Goal: Purchase product/service

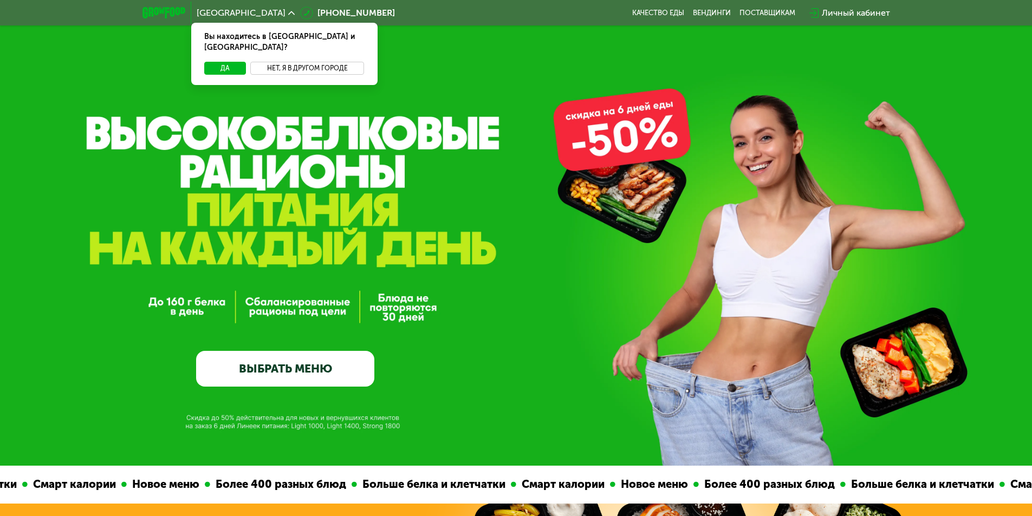
click at [313, 62] on button "Нет, я в другом городе" at bounding box center [307, 68] width 114 height 13
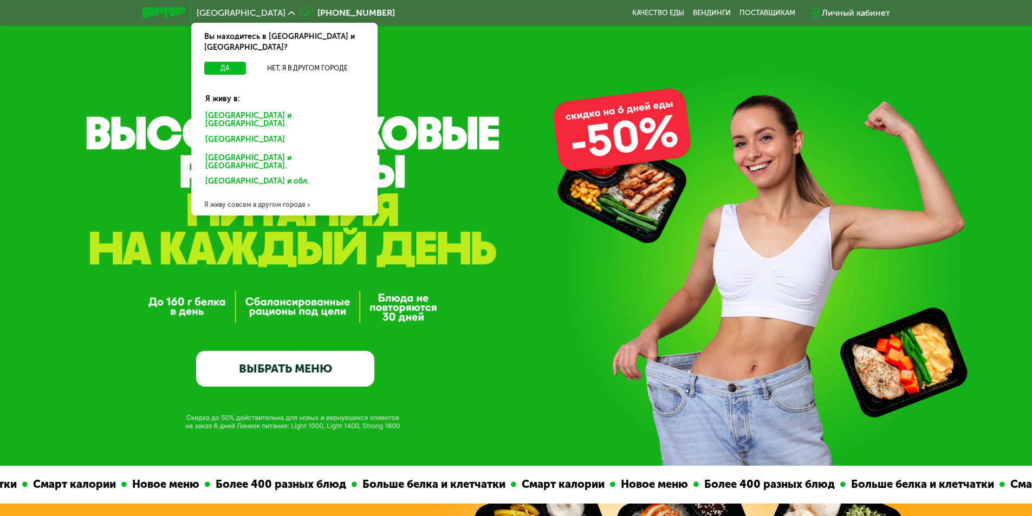
click at [223, 109] on div "[GEOGRAPHIC_DATA] и [GEOGRAPHIC_DATA]." at bounding box center [284, 120] width 173 height 23
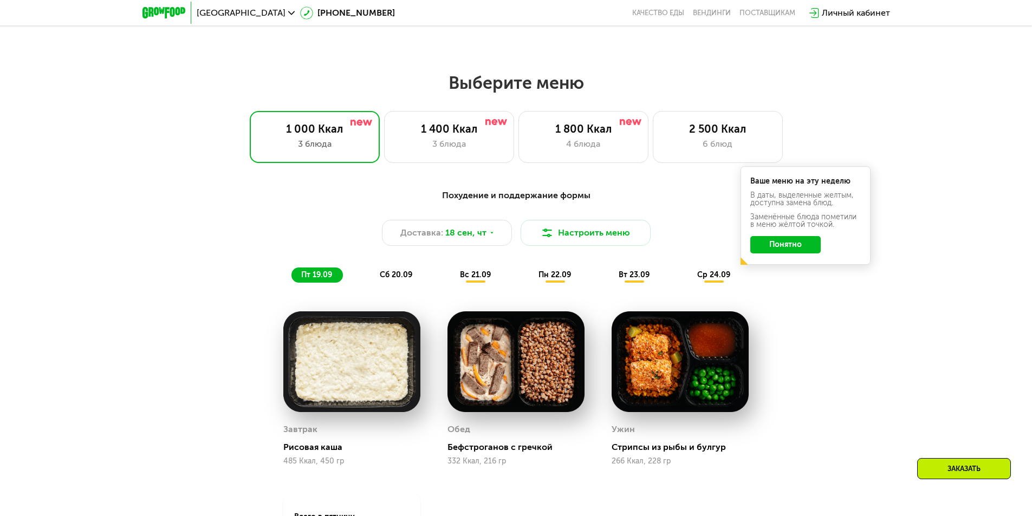
scroll to position [867, 0]
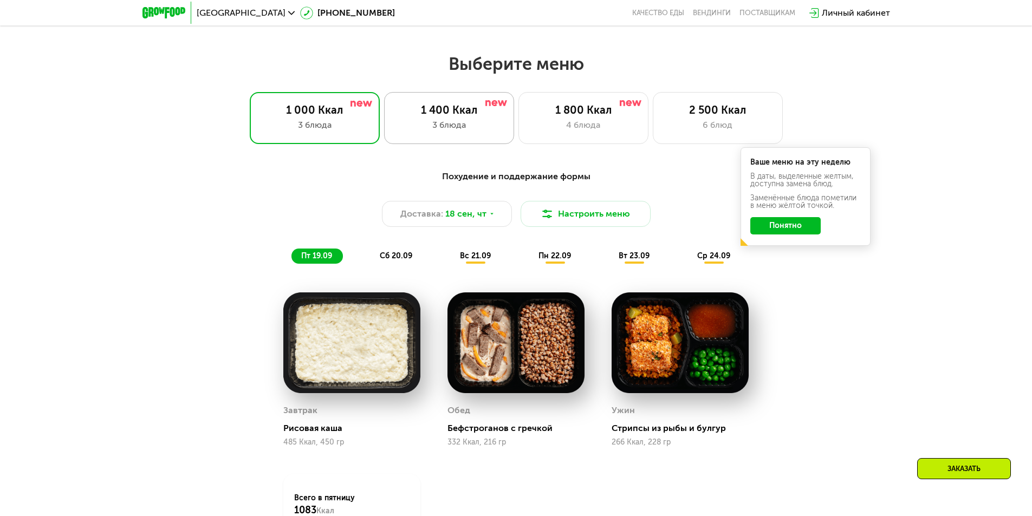
click at [443, 116] on div "1 400 Ккал" at bounding box center [449, 109] width 107 height 13
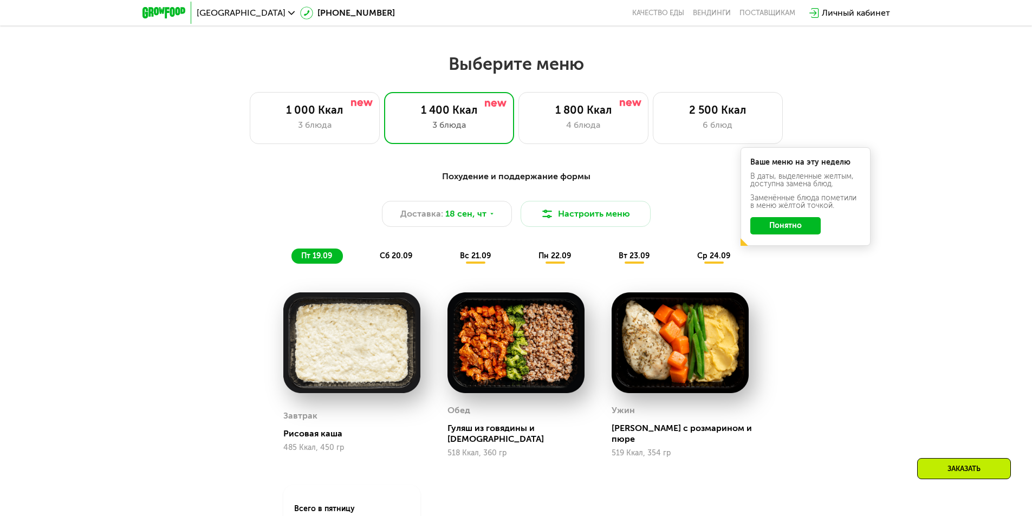
scroll to position [921, 0]
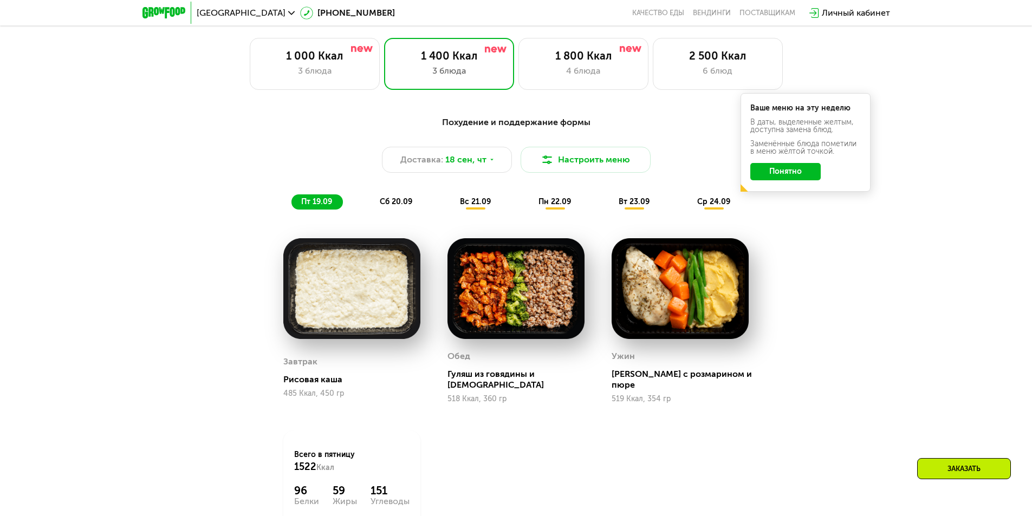
click at [775, 177] on button "Понятно" at bounding box center [785, 171] width 70 height 17
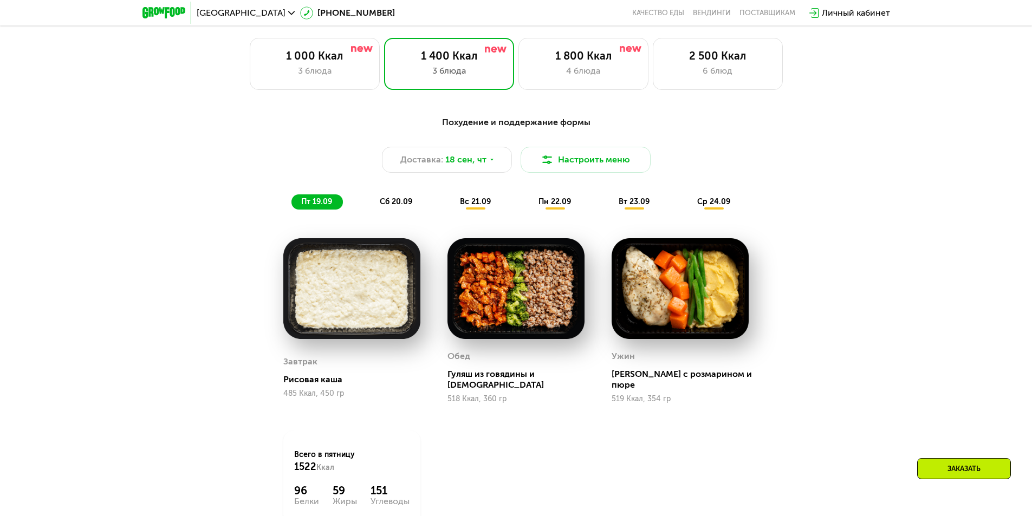
click at [399, 206] on span "сб 20.09" at bounding box center [396, 201] width 33 height 9
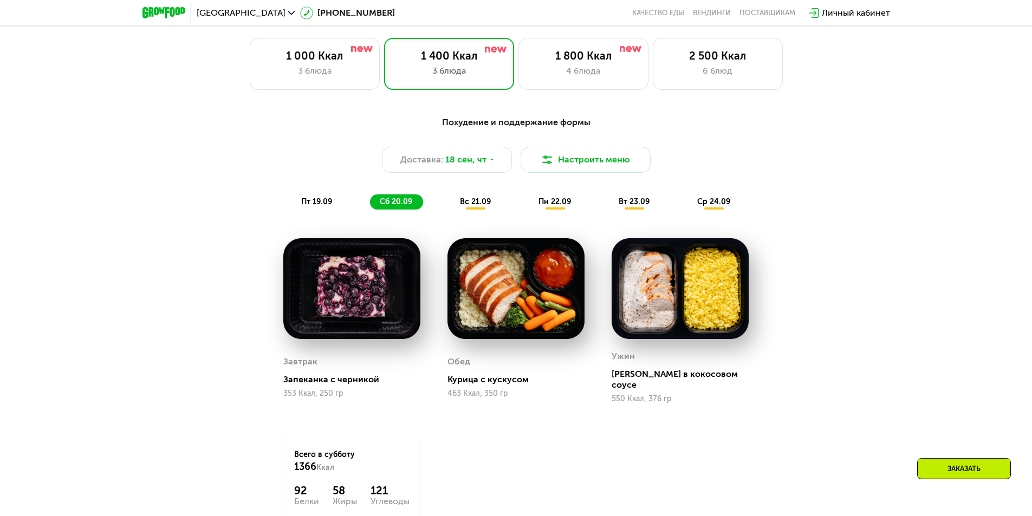
click at [477, 206] on span "вс 21.09" at bounding box center [475, 201] width 31 height 9
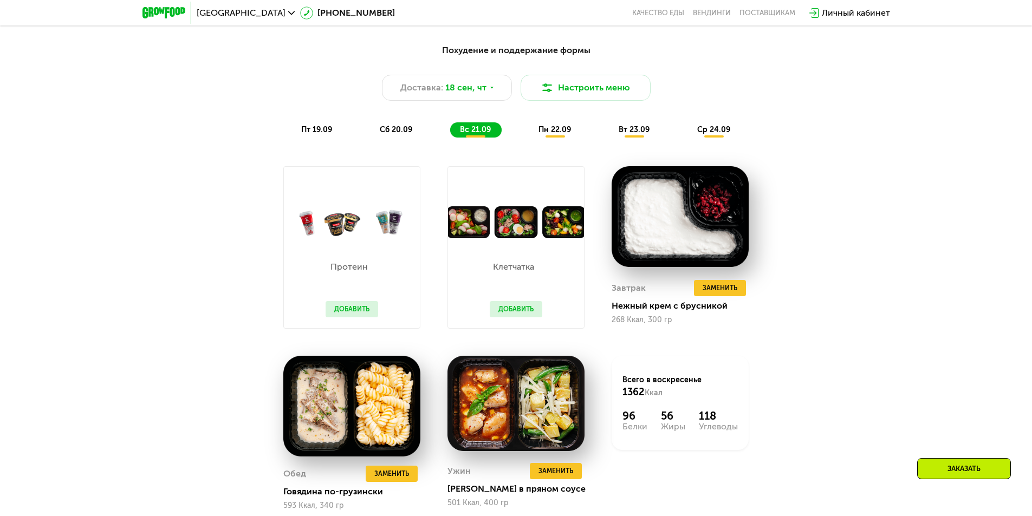
scroll to position [975, 0]
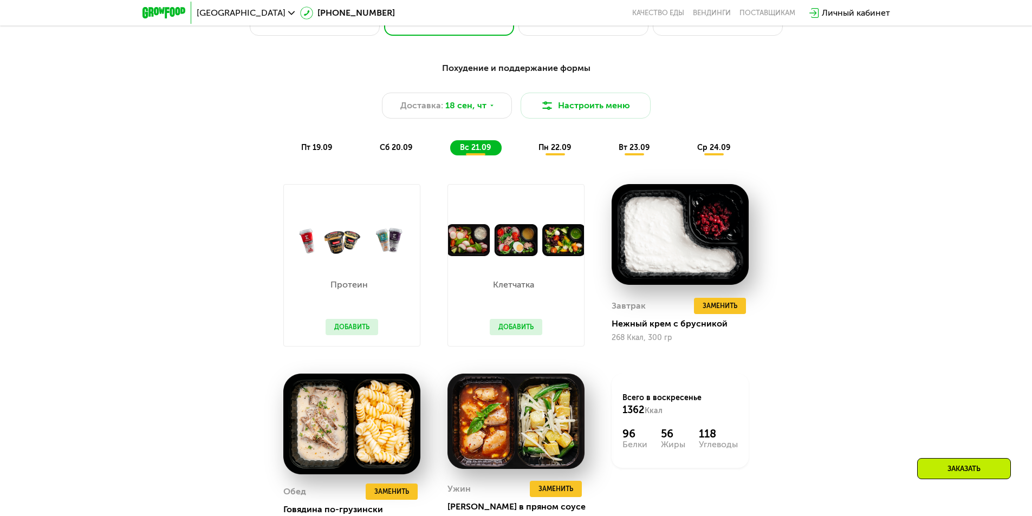
click at [550, 148] on span "пн 22.09" at bounding box center [555, 147] width 33 height 9
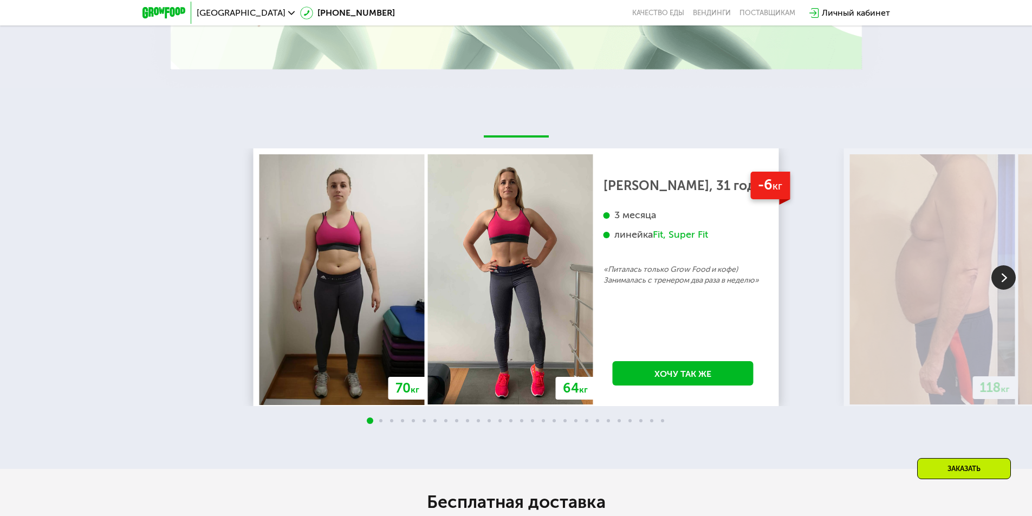
scroll to position [2384, 0]
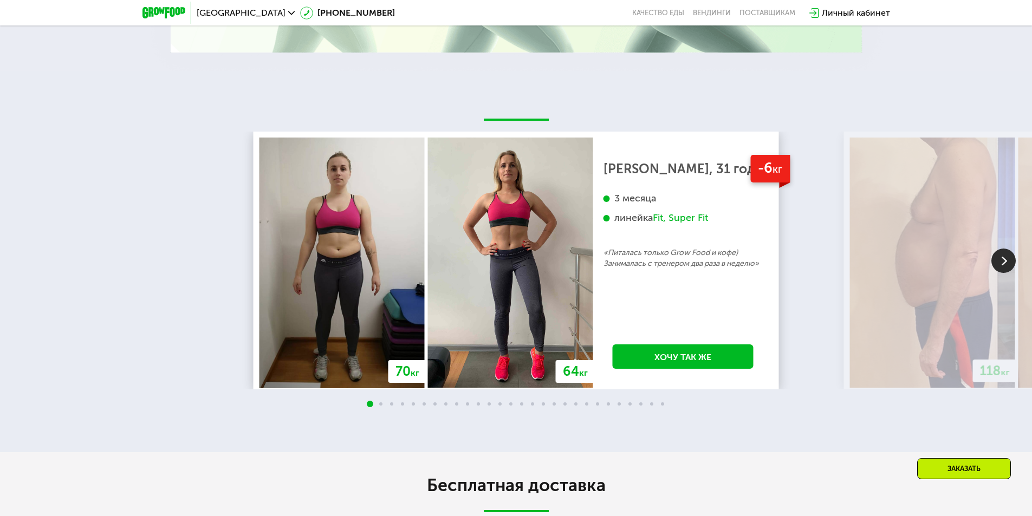
click at [1007, 268] on img at bounding box center [1004, 261] width 24 height 24
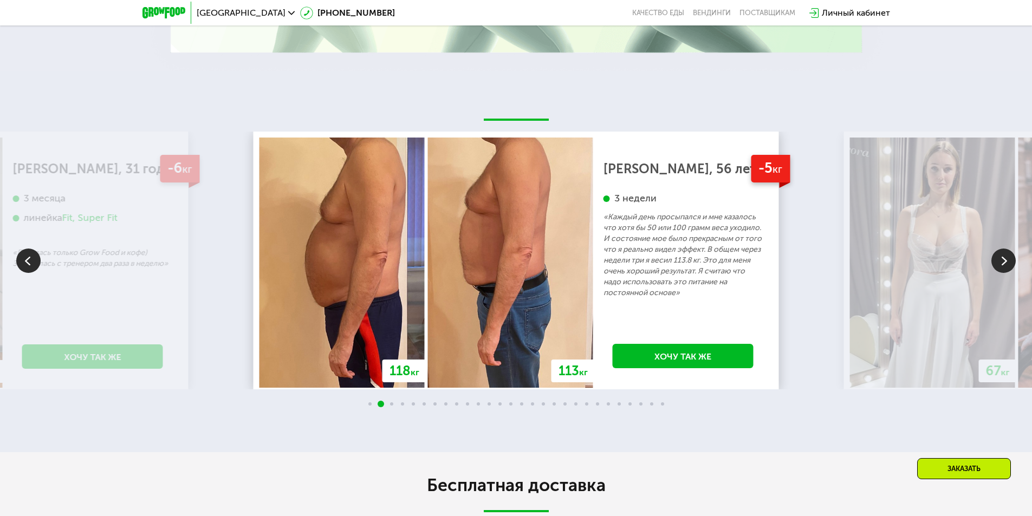
click at [1003, 267] on img at bounding box center [1004, 261] width 24 height 24
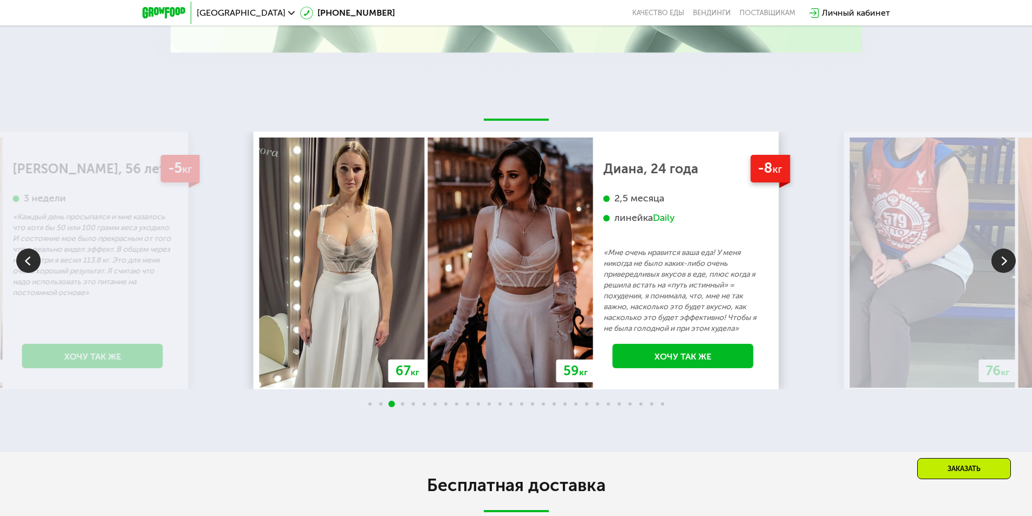
click at [1003, 267] on img at bounding box center [1004, 261] width 24 height 24
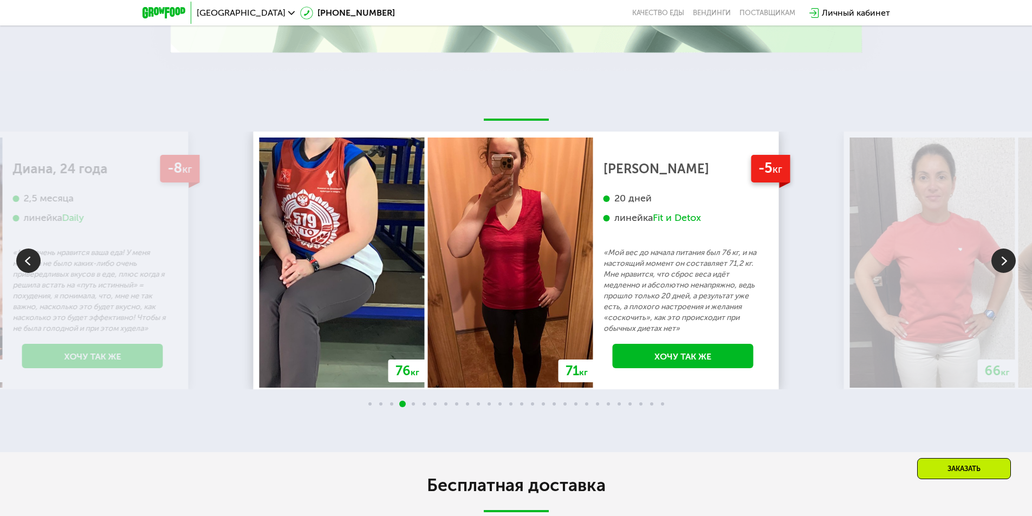
click at [1003, 267] on img at bounding box center [1004, 261] width 24 height 24
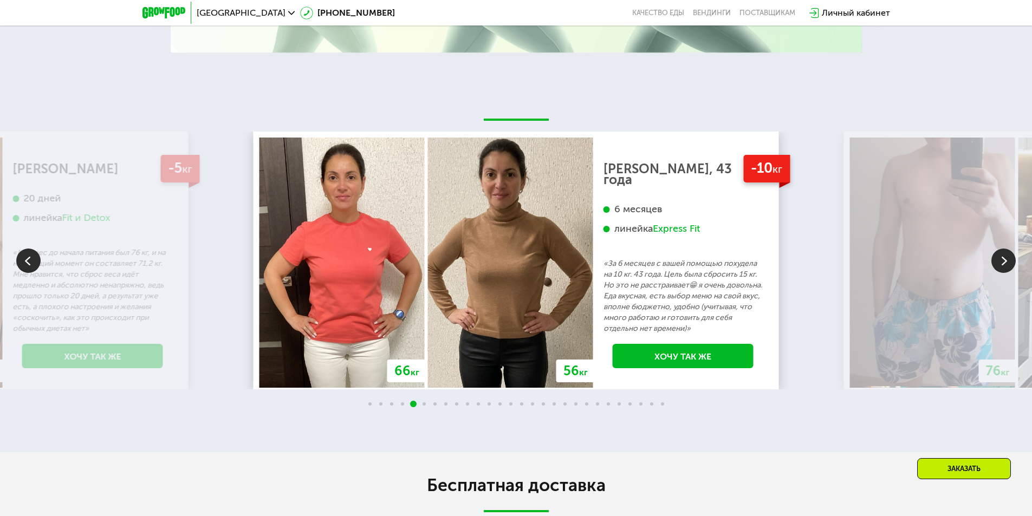
click at [1003, 267] on img at bounding box center [1004, 261] width 24 height 24
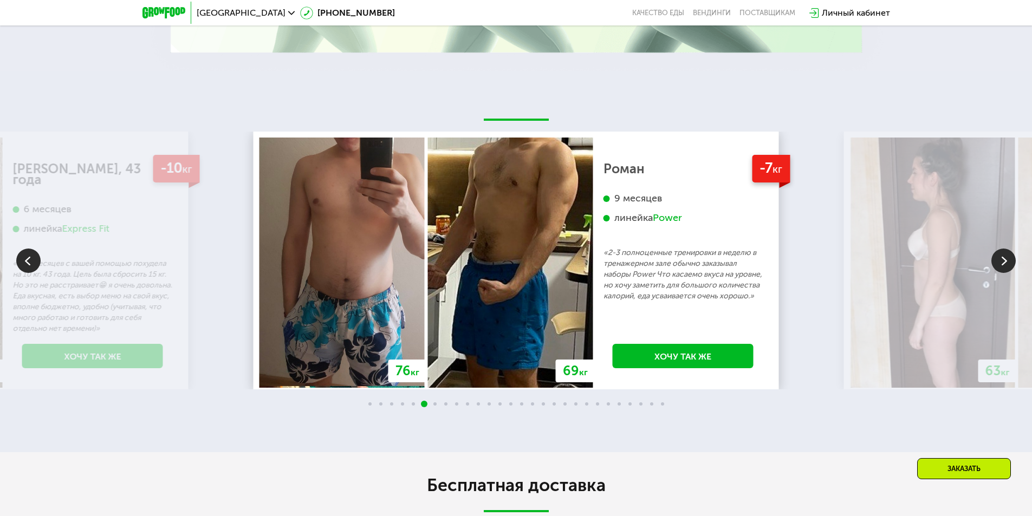
click at [1003, 267] on img at bounding box center [1004, 261] width 24 height 24
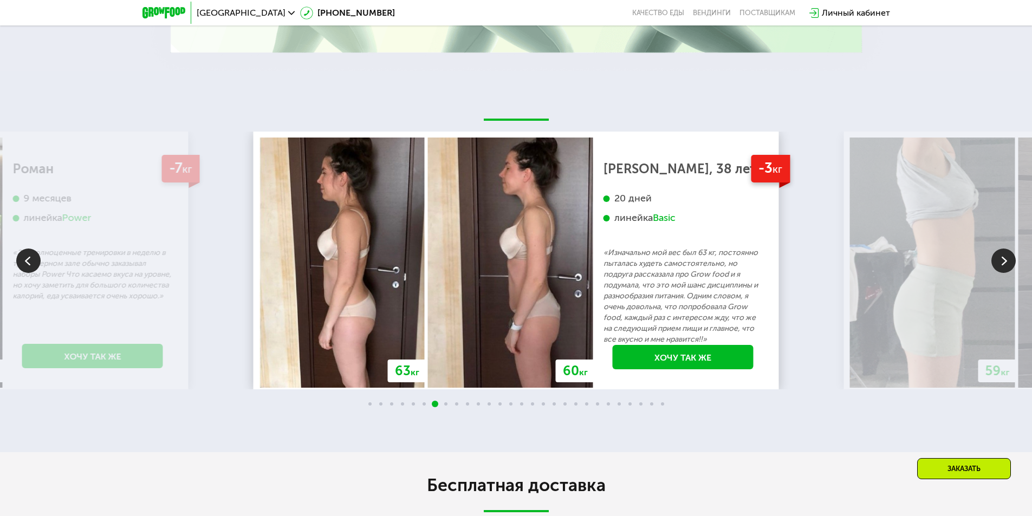
click at [1003, 267] on img at bounding box center [1004, 261] width 24 height 24
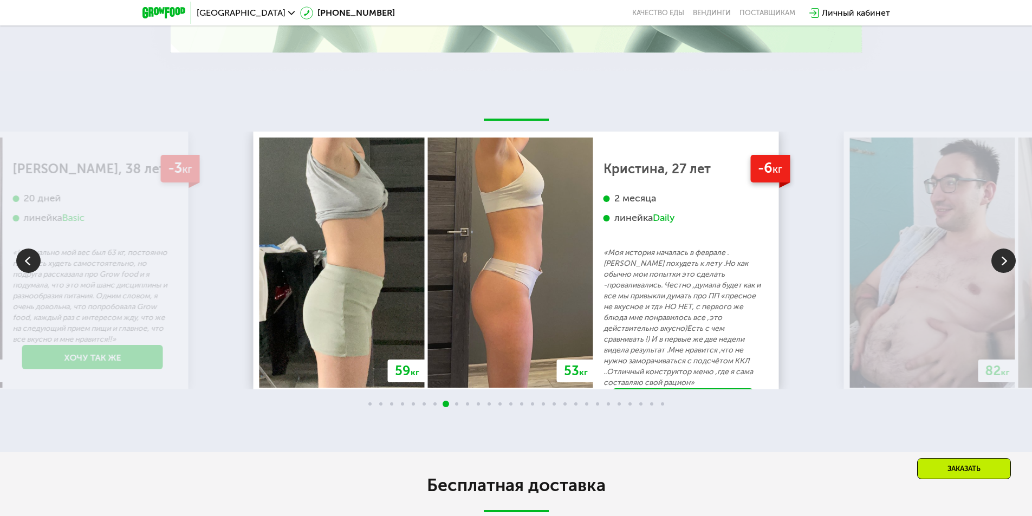
click at [1003, 267] on img at bounding box center [1004, 261] width 24 height 24
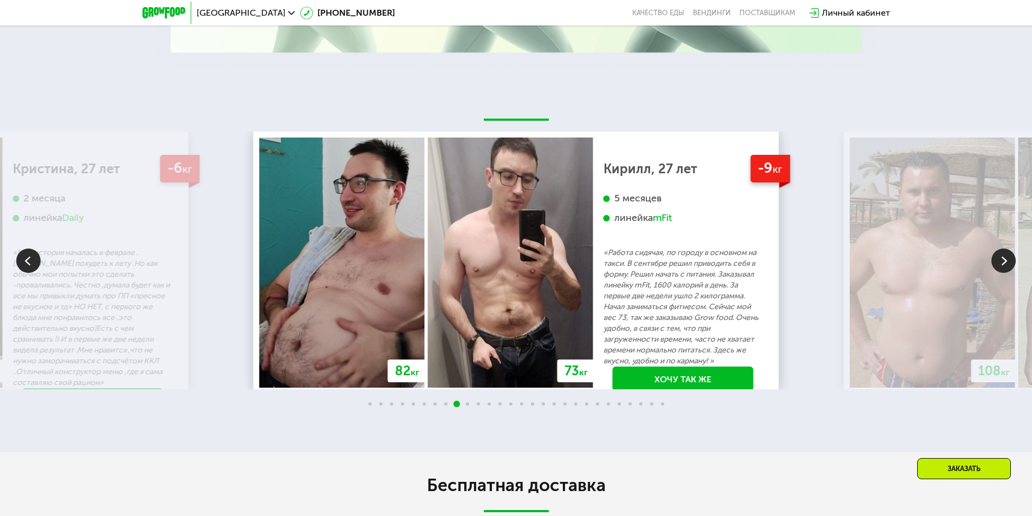
click at [1003, 267] on img at bounding box center [1004, 261] width 24 height 24
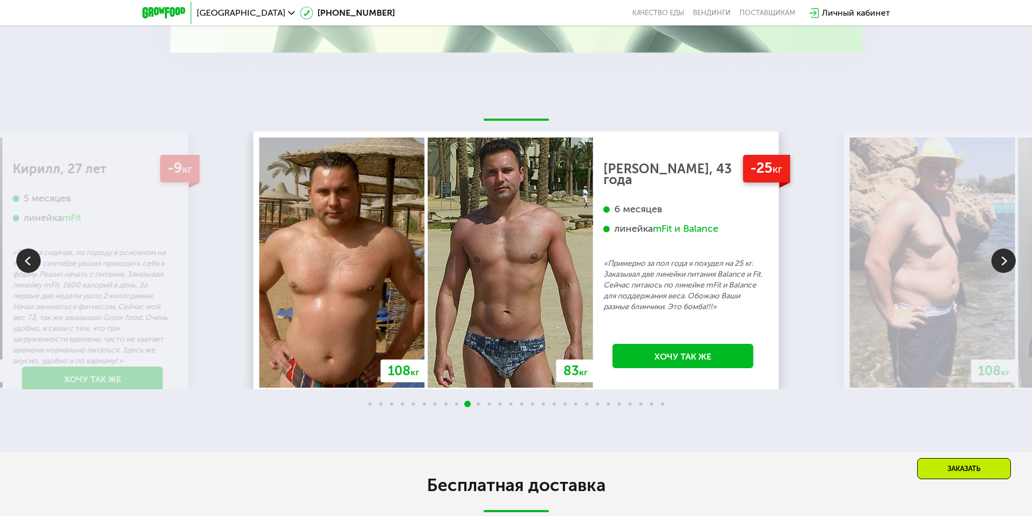
click at [1003, 267] on img at bounding box center [1004, 261] width 24 height 24
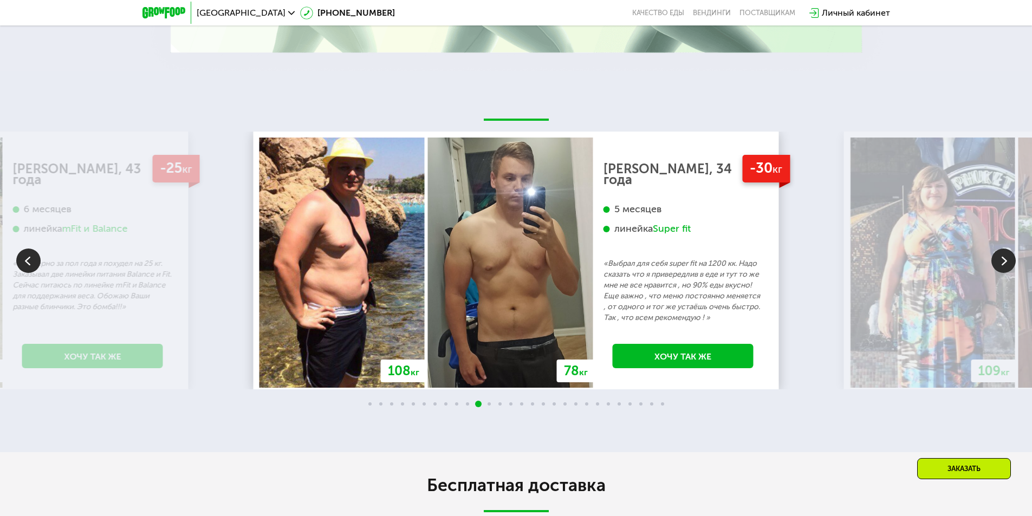
click at [1003, 267] on img at bounding box center [1004, 261] width 24 height 24
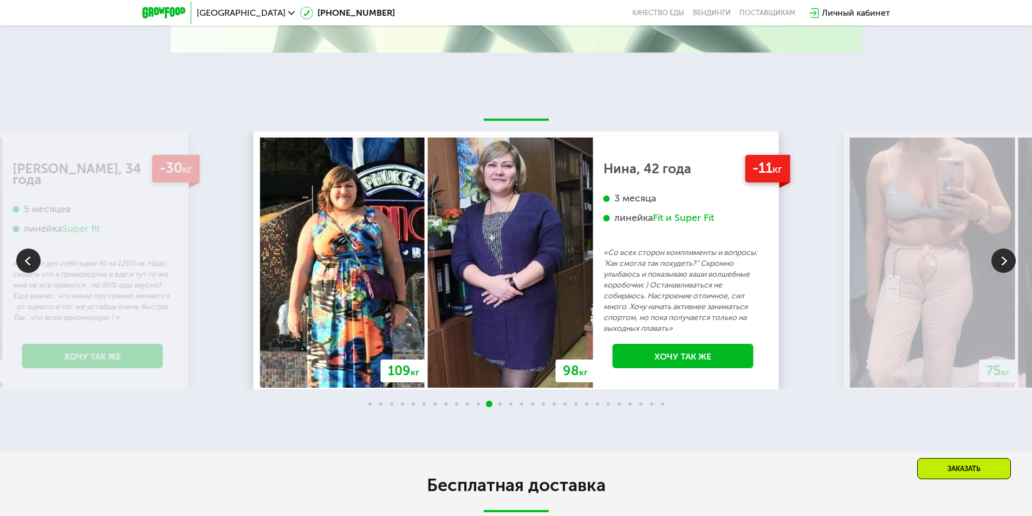
click at [1003, 267] on img at bounding box center [1004, 261] width 24 height 24
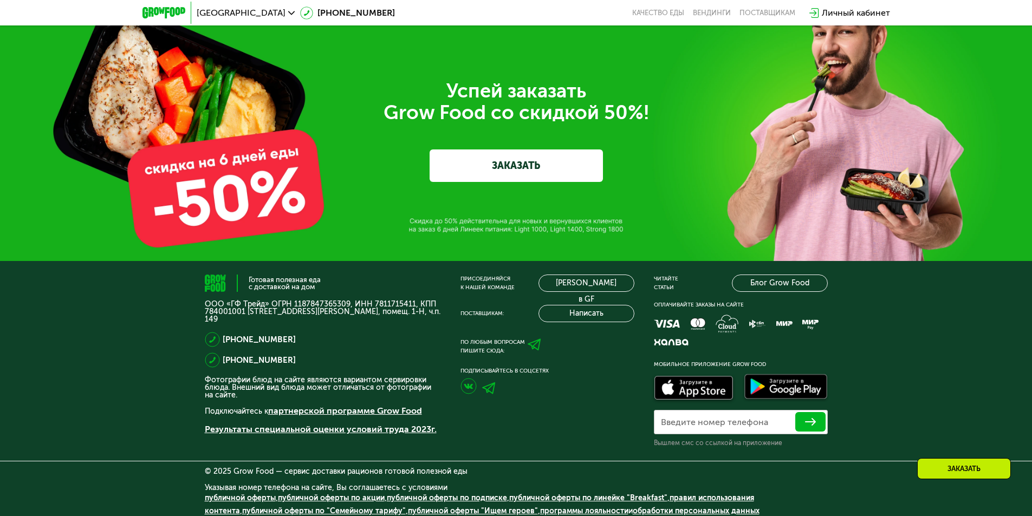
scroll to position [3768, 0]
